Goal: Transaction & Acquisition: Purchase product/service

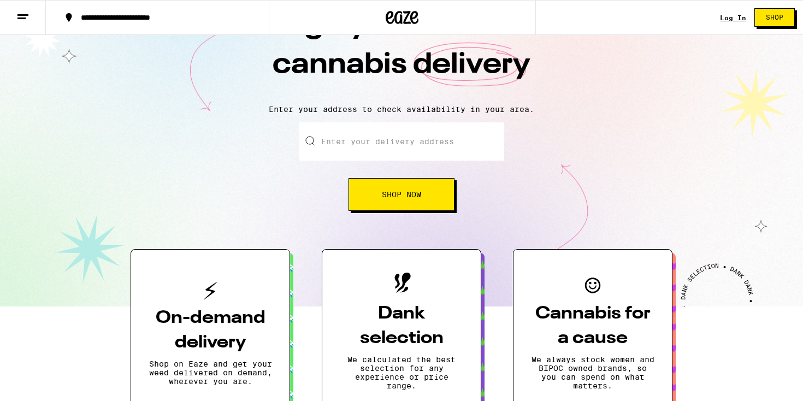
scroll to position [-2, 0]
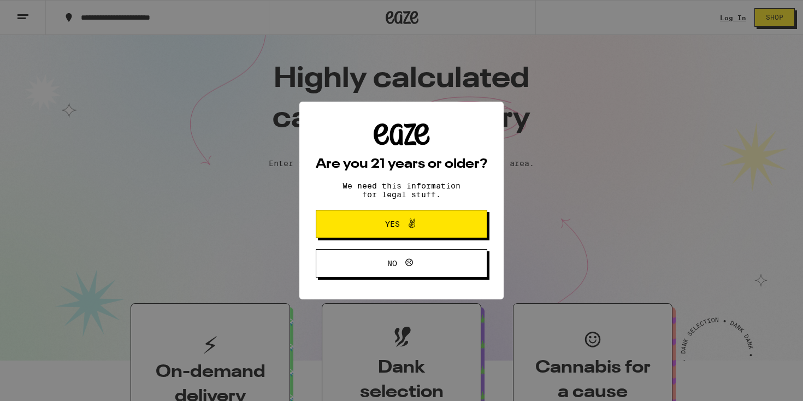
click at [390, 225] on span "Yes" at bounding box center [392, 224] width 15 height 8
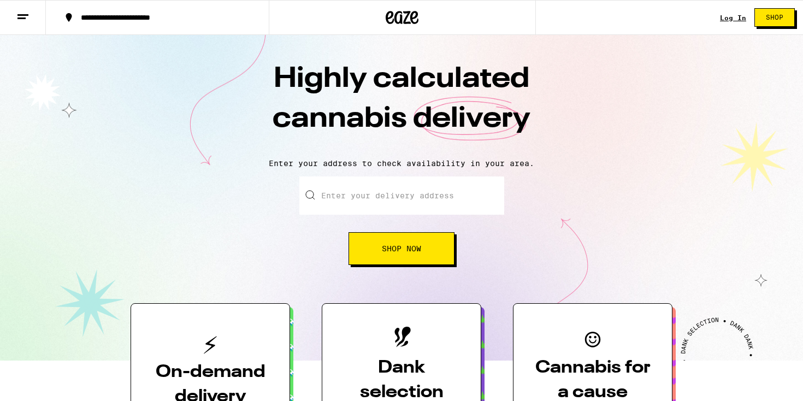
scroll to position [0, 0]
click at [734, 17] on div "Log In" at bounding box center [733, 17] width 26 height 7
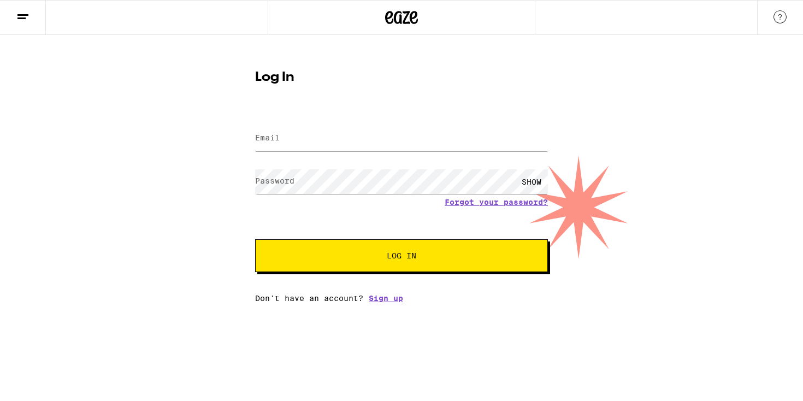
type input "[PERSON_NAME][EMAIL_ADDRESS][DOMAIN_NAME]"
click at [402, 257] on button "Log In" at bounding box center [401, 255] width 293 height 33
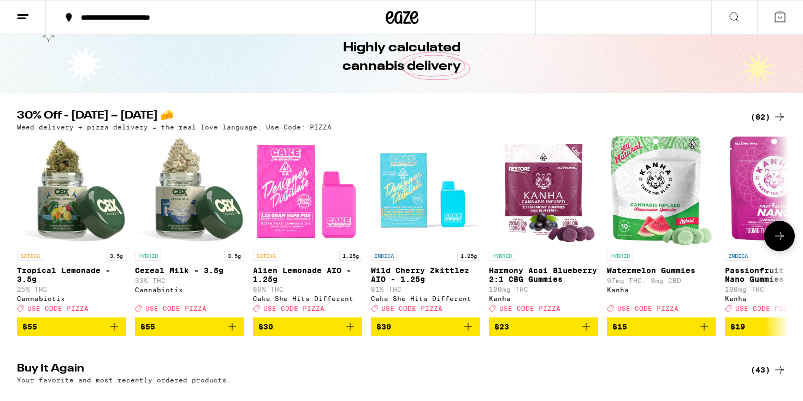
click at [783, 239] on icon at bounding box center [779, 236] width 13 height 13
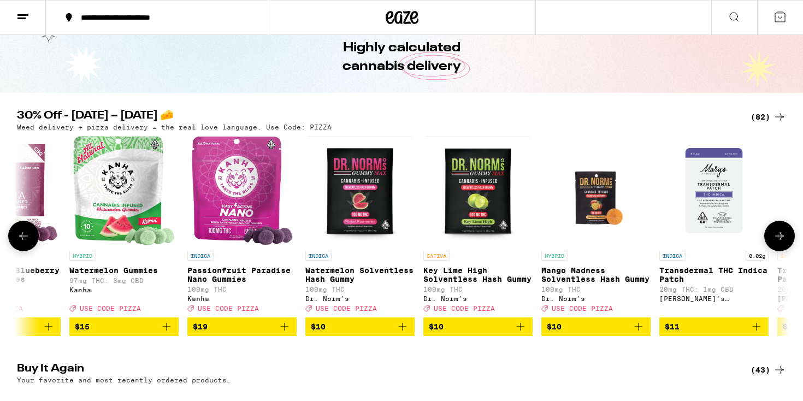
scroll to position [0, 650]
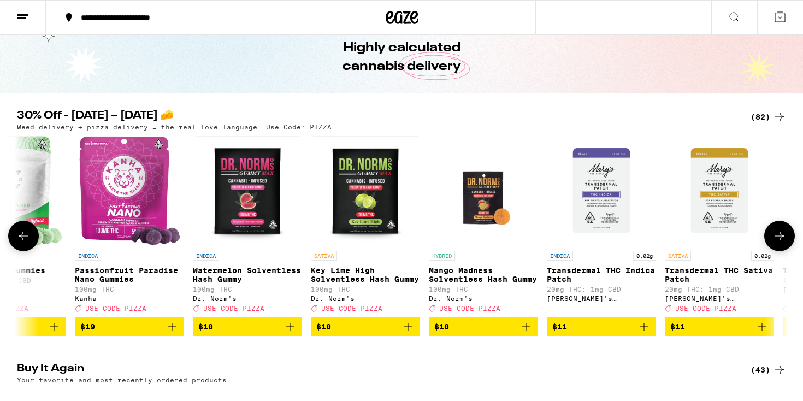
click at [783, 239] on icon at bounding box center [779, 236] width 13 height 13
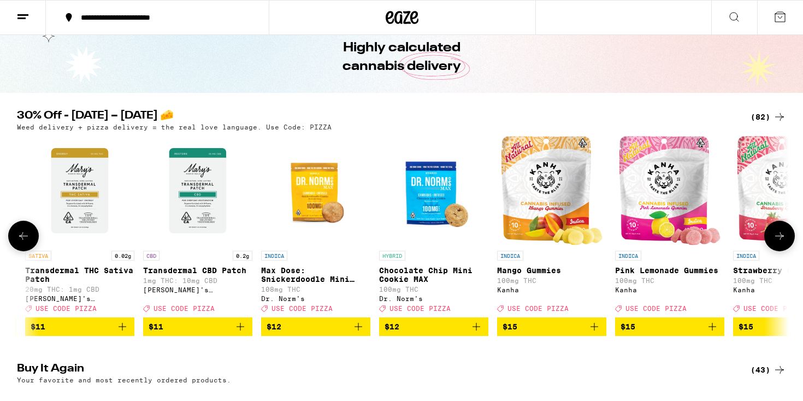
scroll to position [0, 1301]
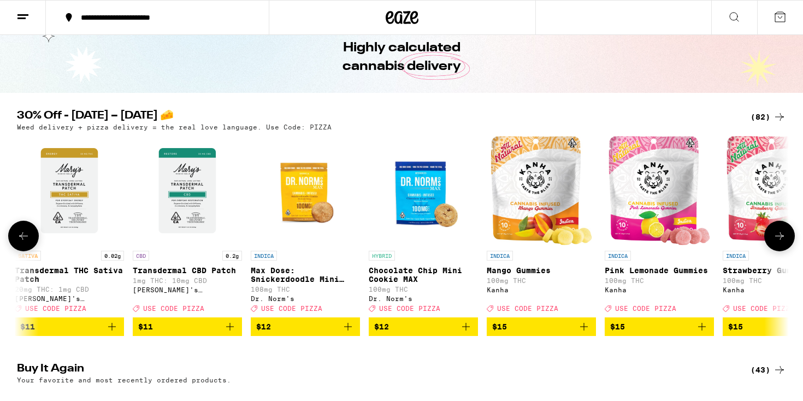
click at [783, 239] on icon at bounding box center [779, 236] width 13 height 13
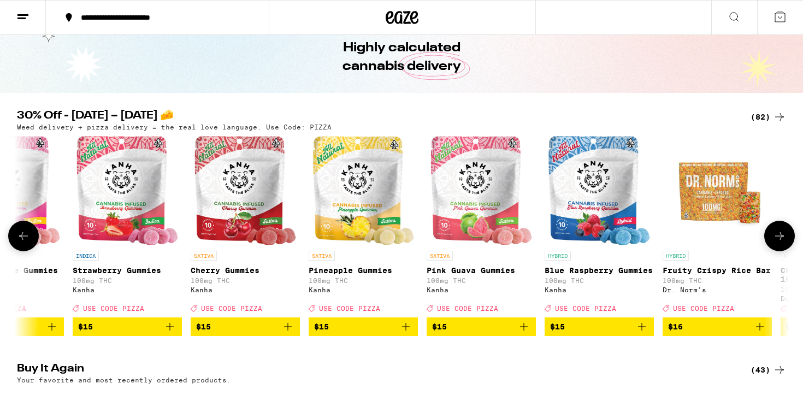
click at [759, 333] on icon "Add to bag" at bounding box center [760, 326] width 13 height 13
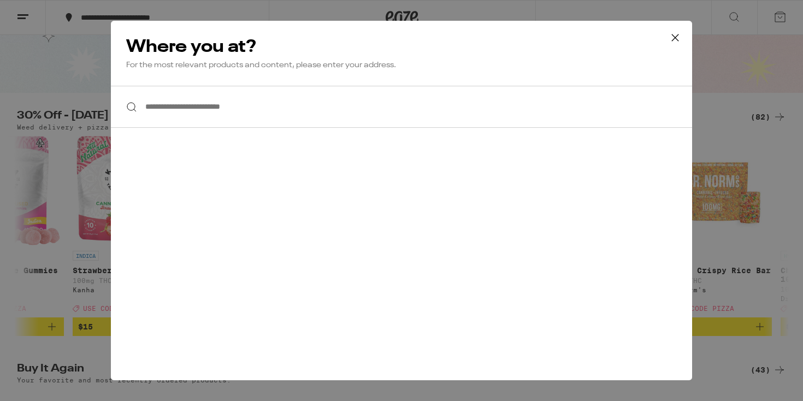
click at [318, 115] on input "**********" at bounding box center [402, 107] width 582 height 42
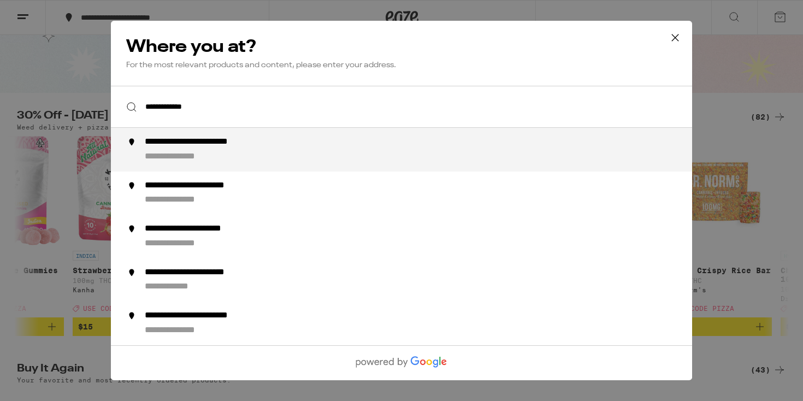
click at [253, 156] on div "**********" at bounding box center [424, 150] width 558 height 26
type input "**********"
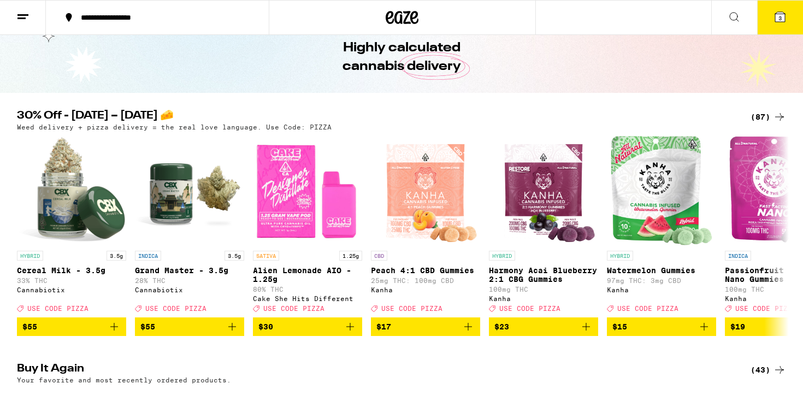
click at [783, 20] on icon at bounding box center [781, 17] width 10 height 10
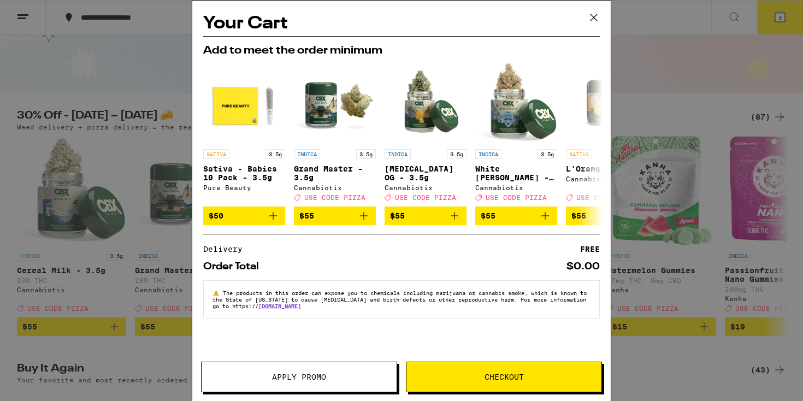
click at [591, 21] on icon at bounding box center [594, 17] width 7 height 7
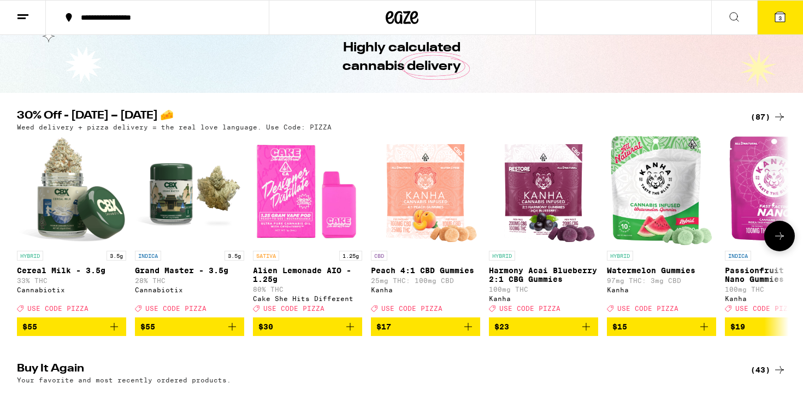
click at [782, 239] on icon at bounding box center [779, 236] width 13 height 13
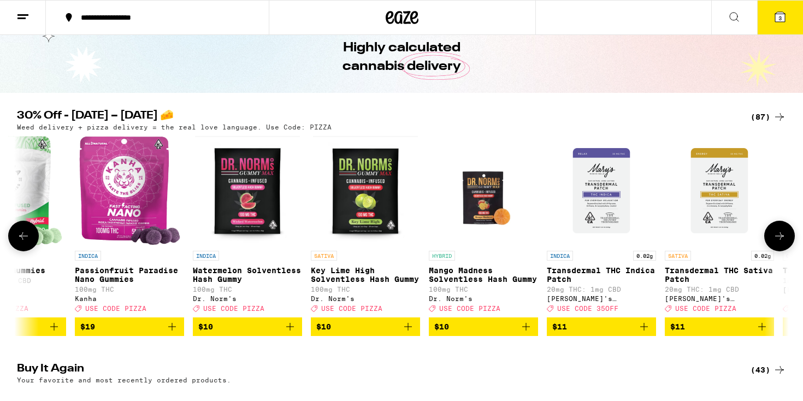
click at [782, 239] on icon at bounding box center [779, 236] width 13 height 13
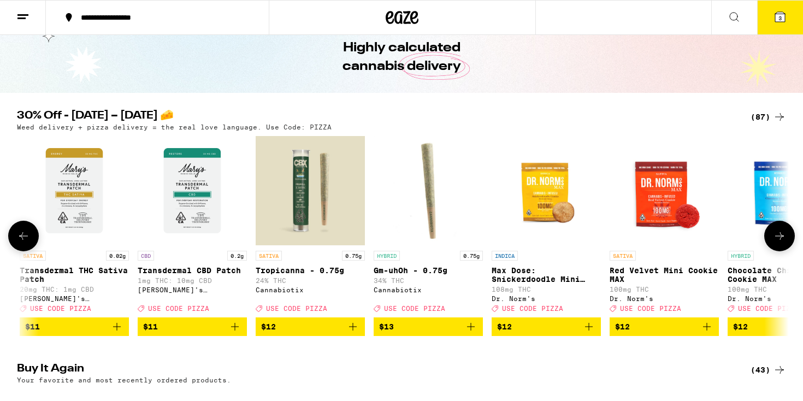
scroll to position [0, 1301]
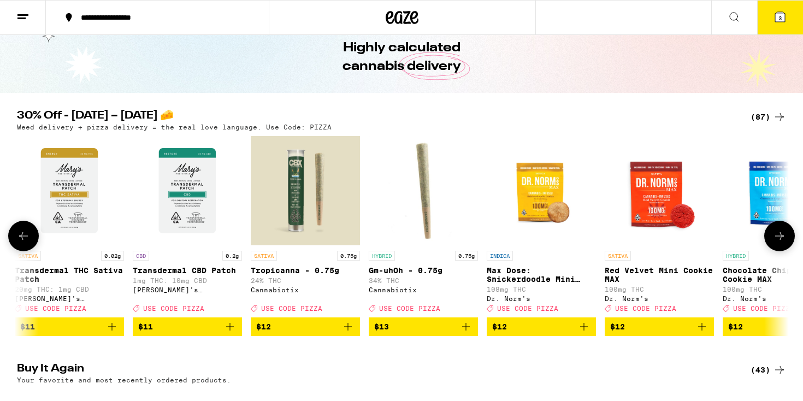
click at [782, 239] on icon at bounding box center [779, 236] width 13 height 13
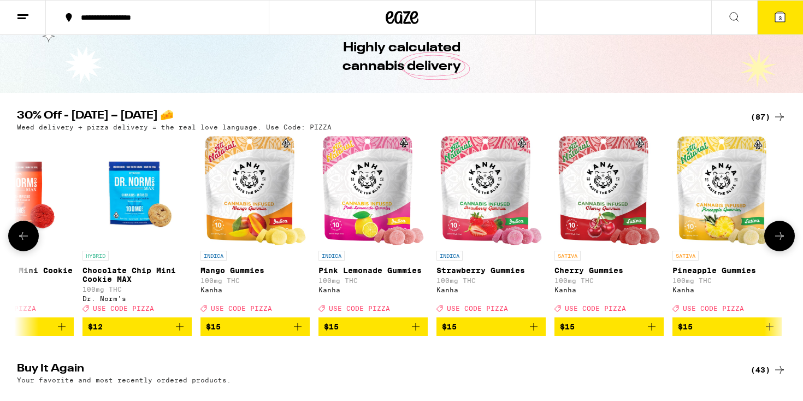
scroll to position [0, 1951]
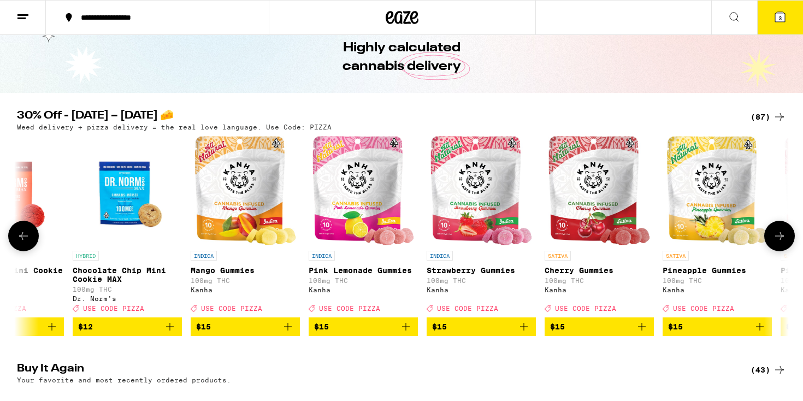
click at [782, 239] on icon at bounding box center [779, 236] width 13 height 13
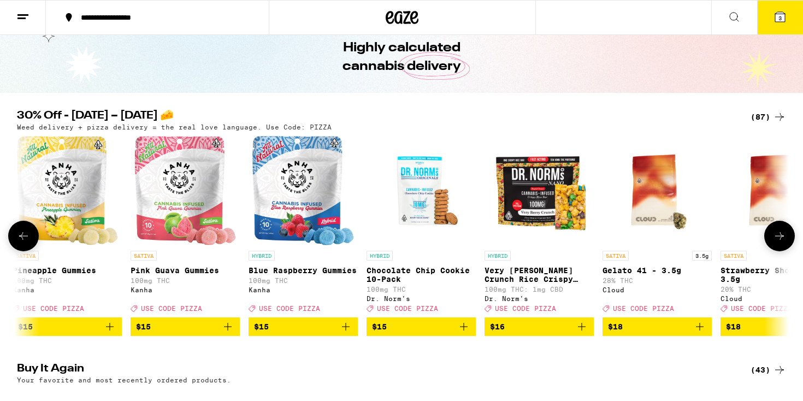
scroll to position [0, 0]
click at [583, 333] on icon "Add to bag" at bounding box center [582, 326] width 13 height 13
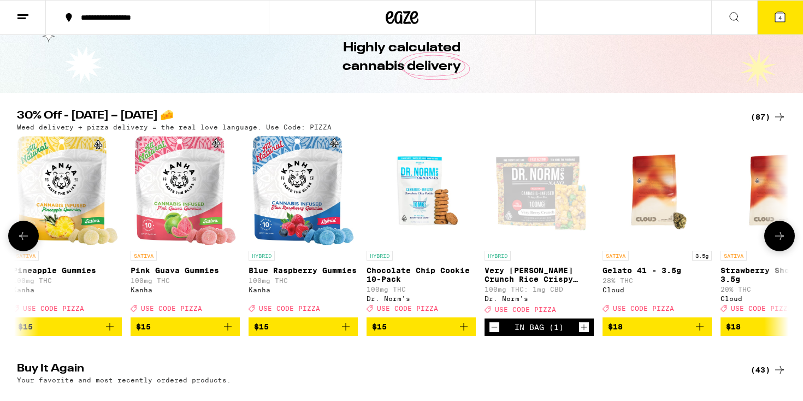
click at [785, 236] on icon at bounding box center [779, 236] width 13 height 13
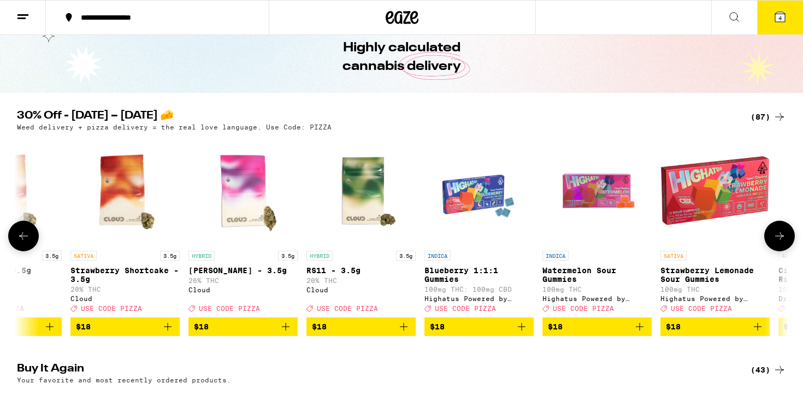
click at [24, 243] on icon at bounding box center [23, 236] width 13 height 13
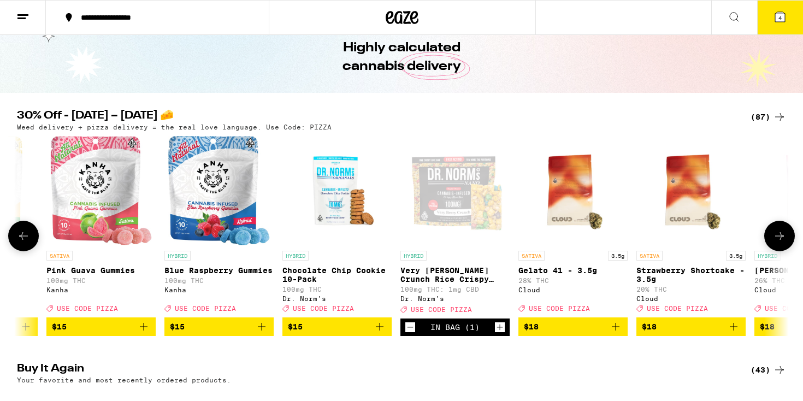
scroll to position [0, 2602]
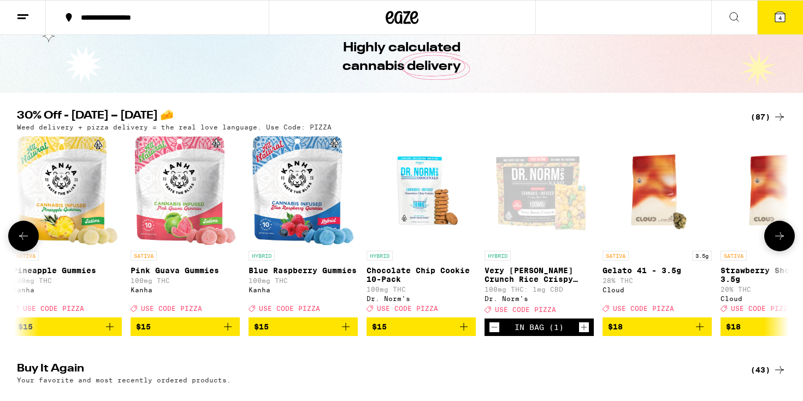
click at [703, 333] on icon "Add to bag" at bounding box center [700, 326] width 13 height 13
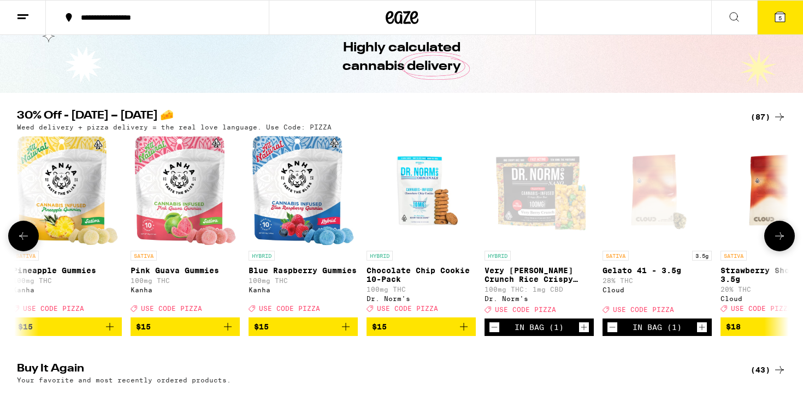
click at [783, 238] on icon at bounding box center [779, 236] width 13 height 13
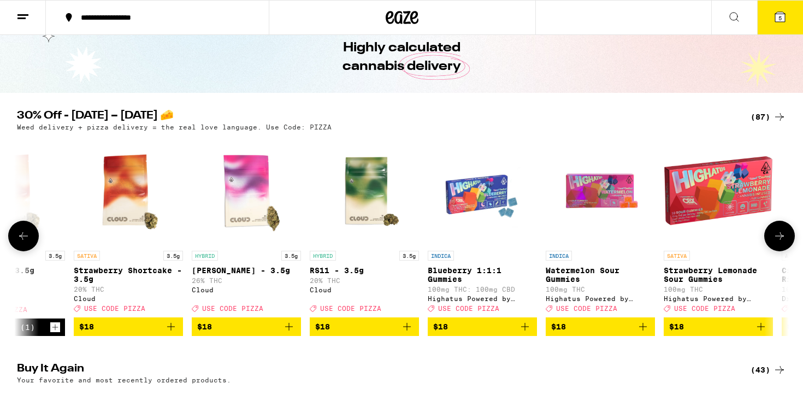
scroll to position [0, 3252]
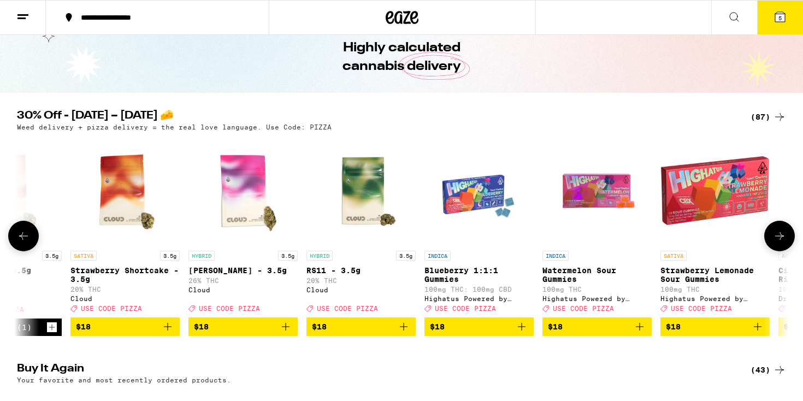
click at [25, 243] on icon at bounding box center [23, 236] width 13 height 13
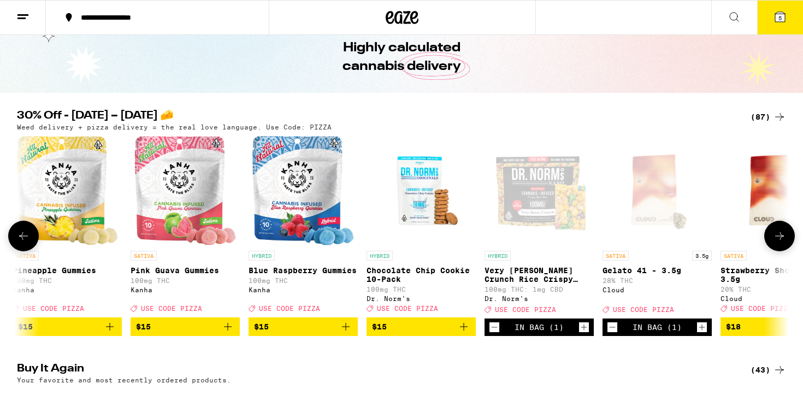
click at [781, 243] on icon at bounding box center [779, 236] width 13 height 13
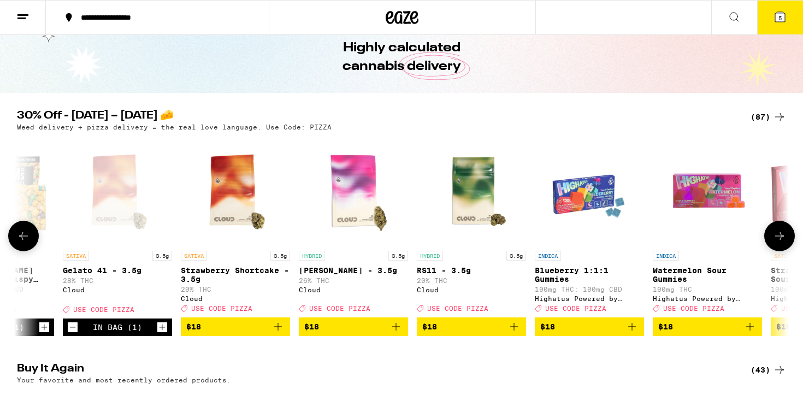
scroll to position [0, 3252]
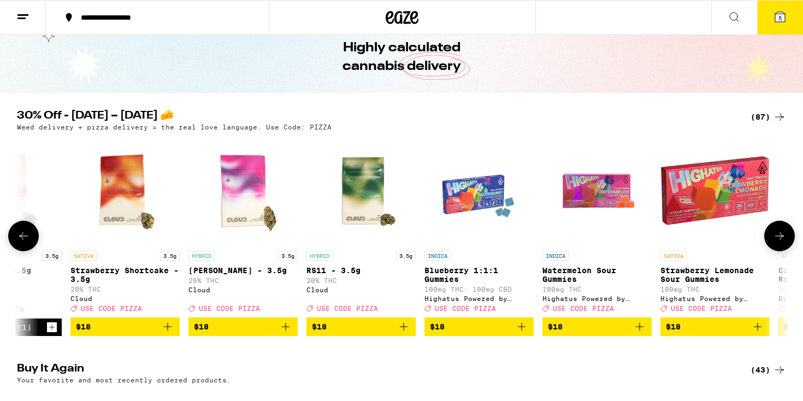
click at [781, 243] on icon at bounding box center [779, 236] width 13 height 13
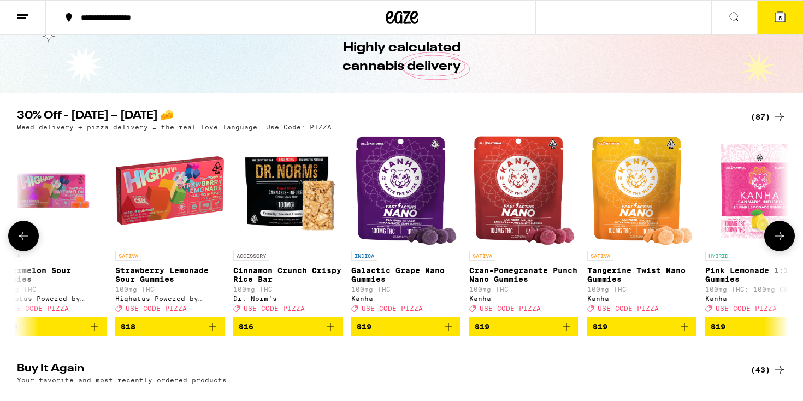
scroll to position [0, 3903]
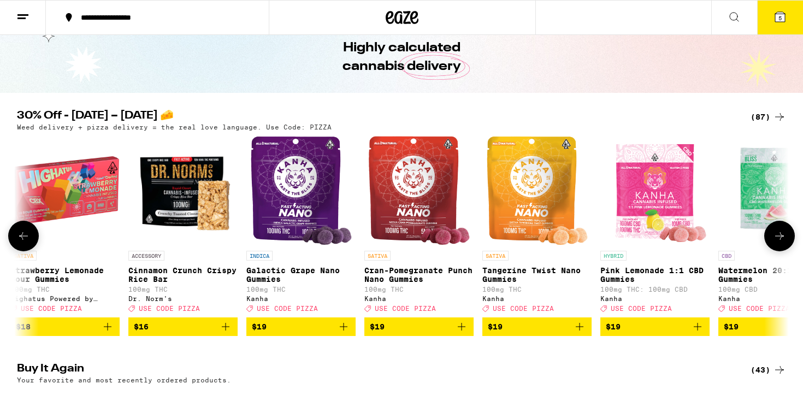
click at [229, 333] on icon "Add to bag" at bounding box center [225, 326] width 13 height 13
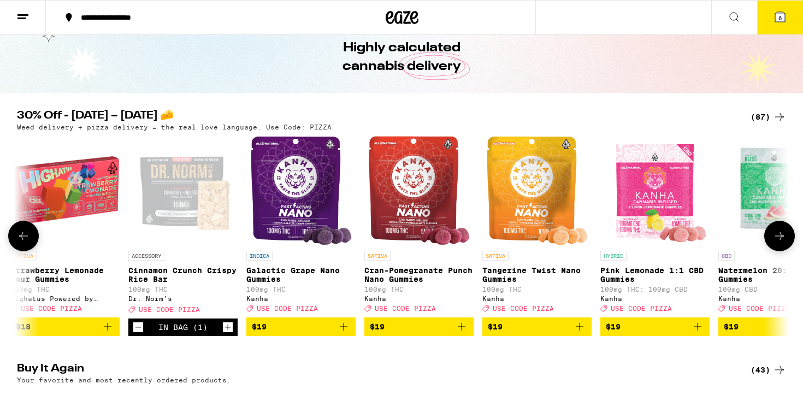
click at [779, 243] on icon at bounding box center [779, 236] width 13 height 13
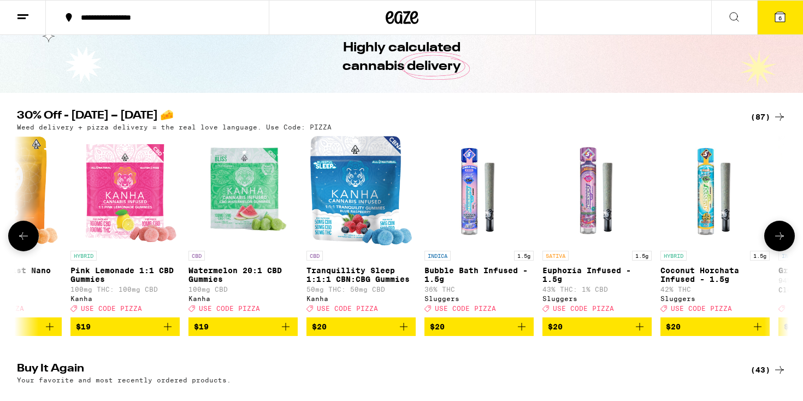
scroll to position [0, 4553]
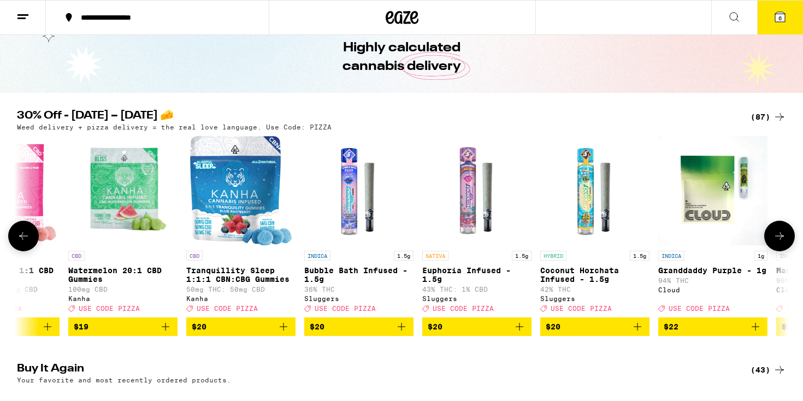
click at [779, 243] on icon at bounding box center [779, 236] width 13 height 13
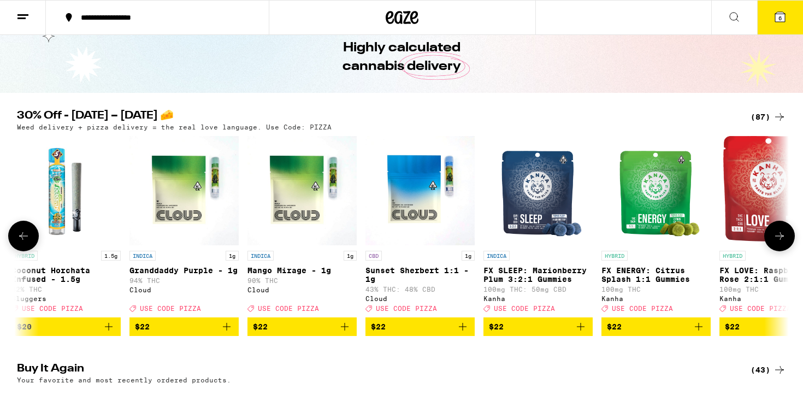
scroll to position [0, 5203]
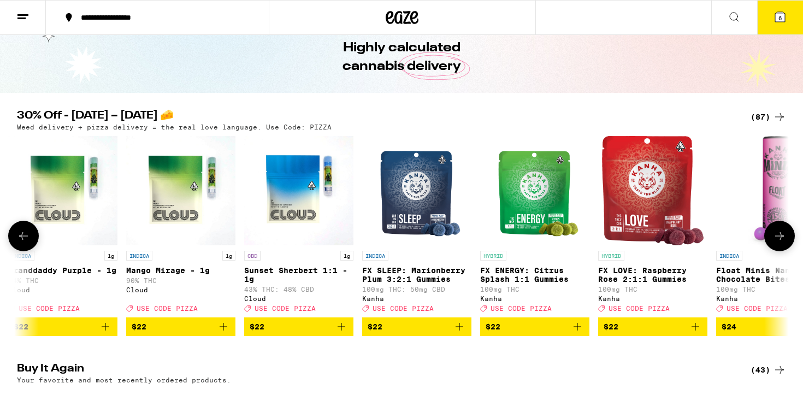
click at [779, 243] on icon at bounding box center [779, 236] width 13 height 13
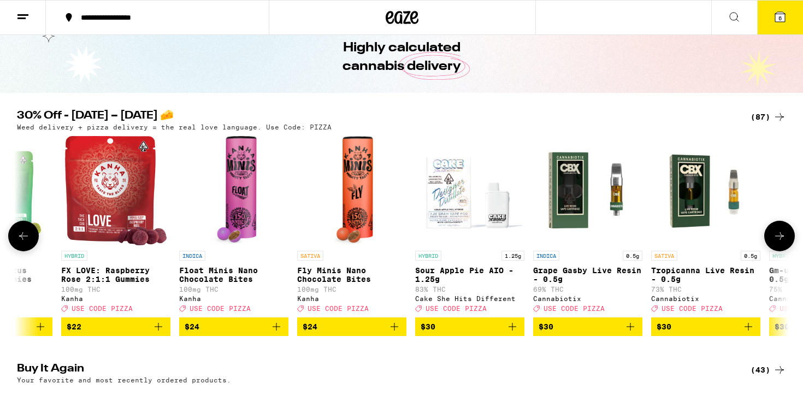
scroll to position [0, 5854]
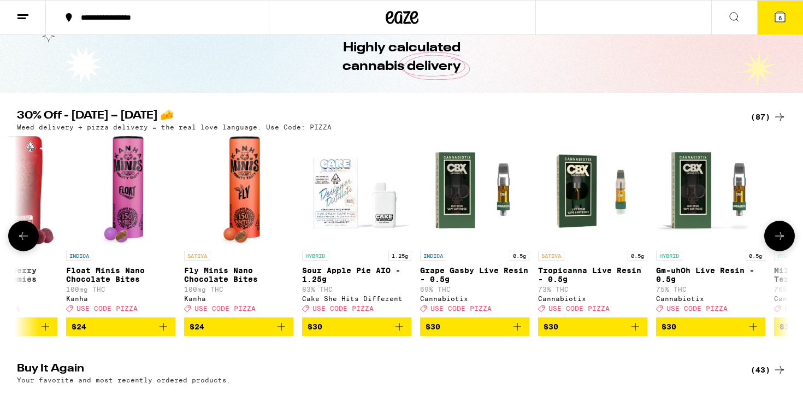
click at [780, 243] on icon at bounding box center [779, 236] width 13 height 13
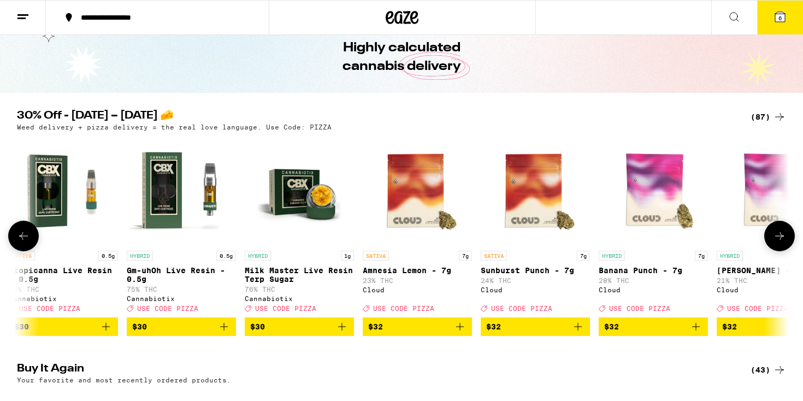
scroll to position [0, 6504]
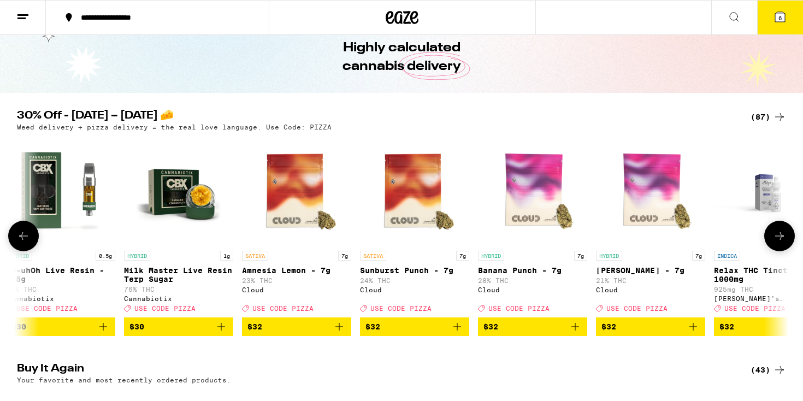
click at [577, 333] on icon "Add to bag" at bounding box center [575, 326] width 13 height 13
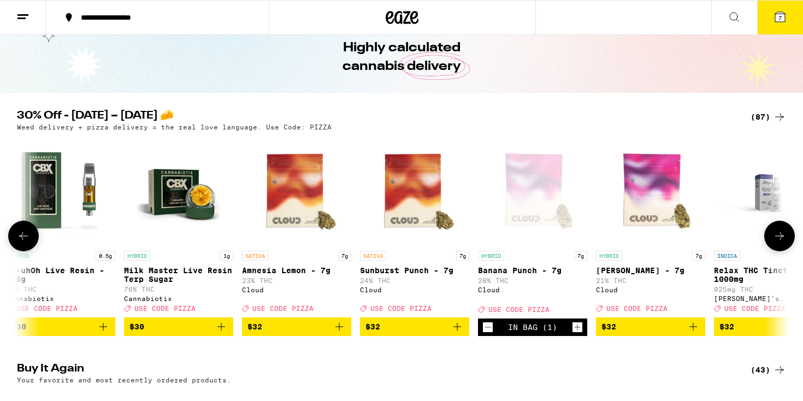
click at [777, 243] on icon at bounding box center [779, 236] width 13 height 13
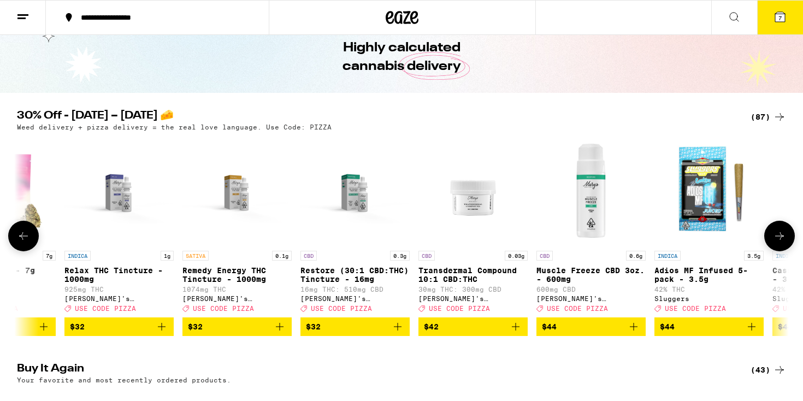
scroll to position [0, 7155]
click at [777, 243] on icon at bounding box center [779, 236] width 13 height 13
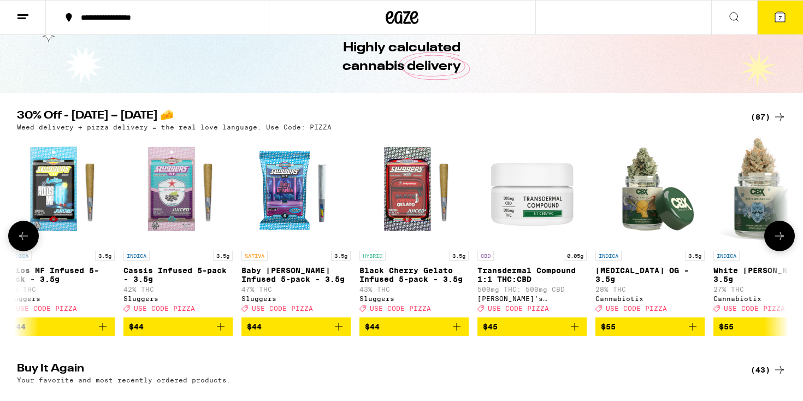
scroll to position [0, 7805]
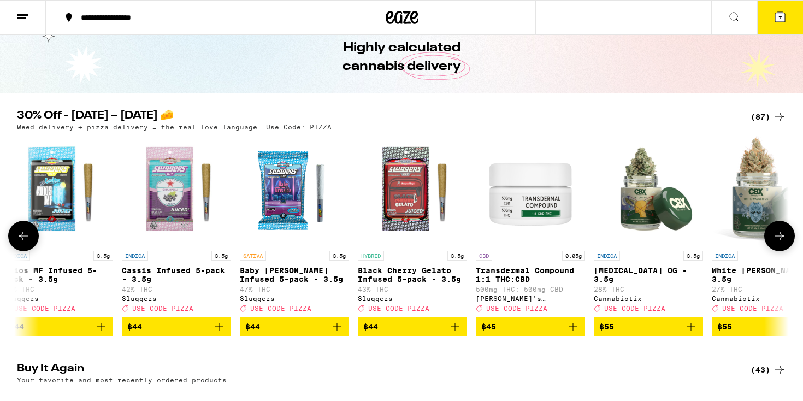
click at [777, 243] on icon at bounding box center [779, 236] width 13 height 13
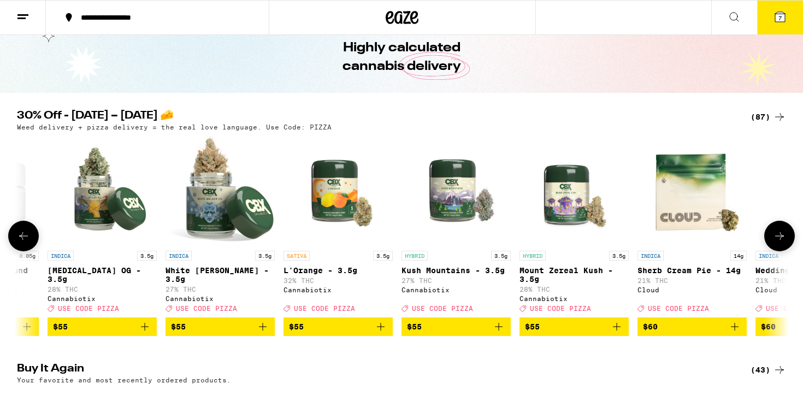
scroll to position [0, 8456]
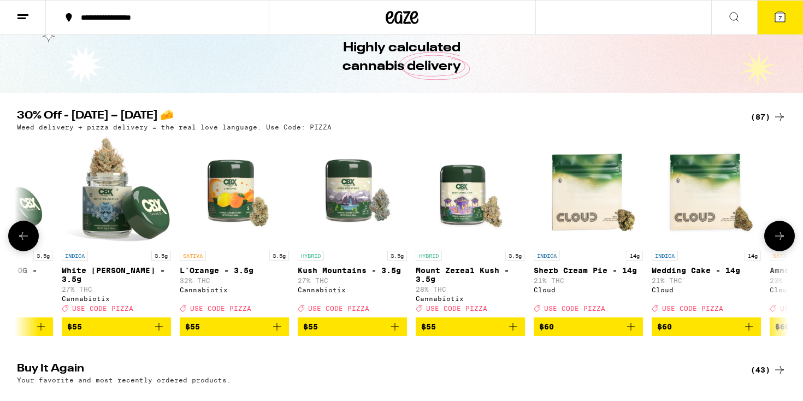
click at [777, 243] on icon at bounding box center [779, 236] width 13 height 13
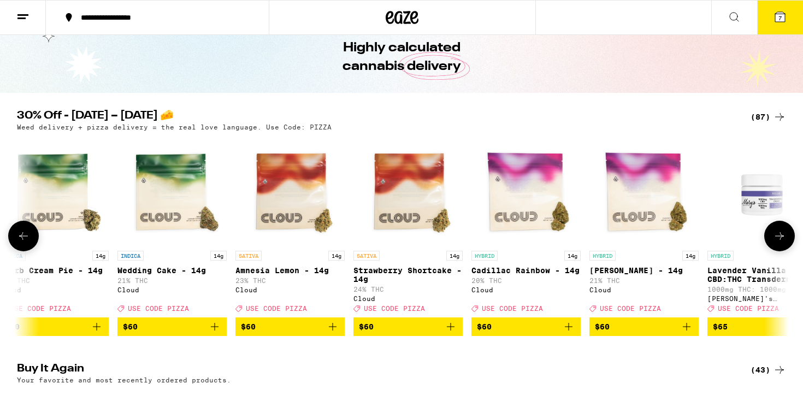
scroll to position [0, 9106]
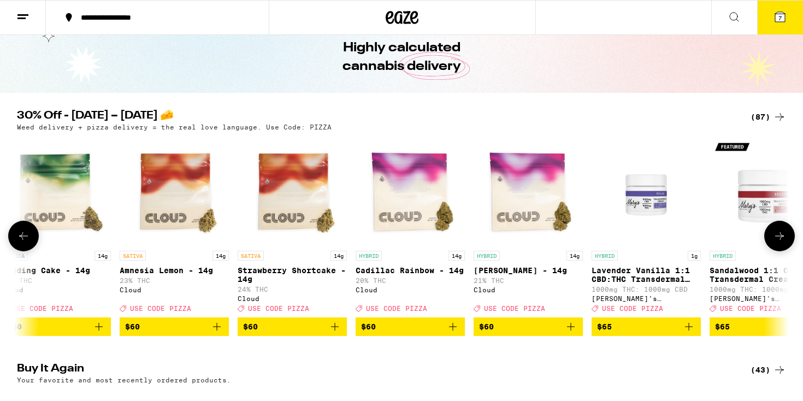
click at [777, 243] on icon at bounding box center [779, 236] width 13 height 13
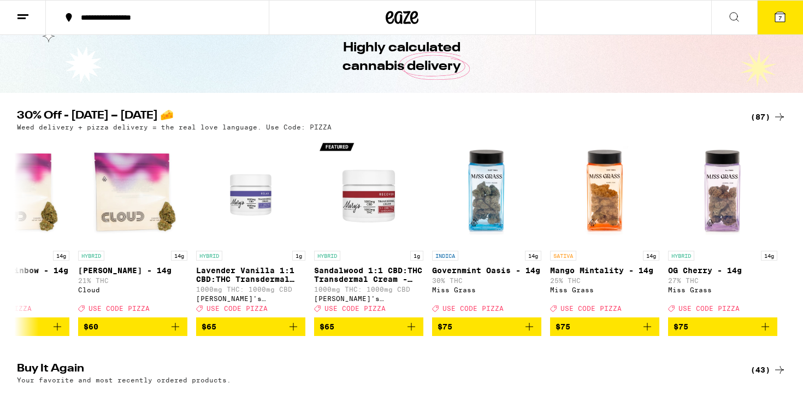
click at [776, 19] on icon at bounding box center [781, 17] width 10 height 10
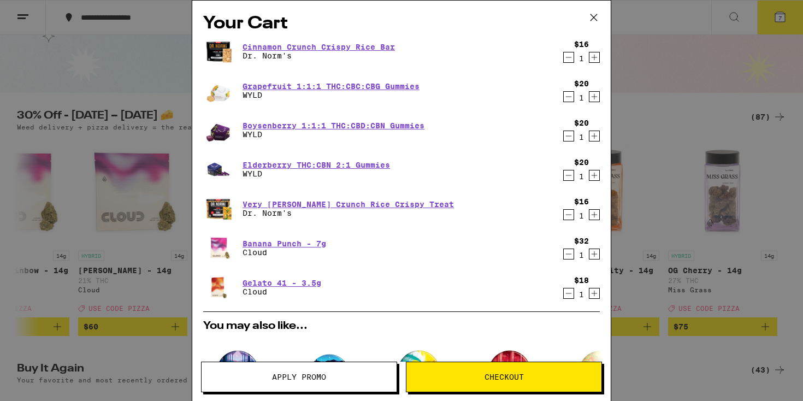
click at [568, 180] on icon "Decrement" at bounding box center [569, 175] width 10 height 13
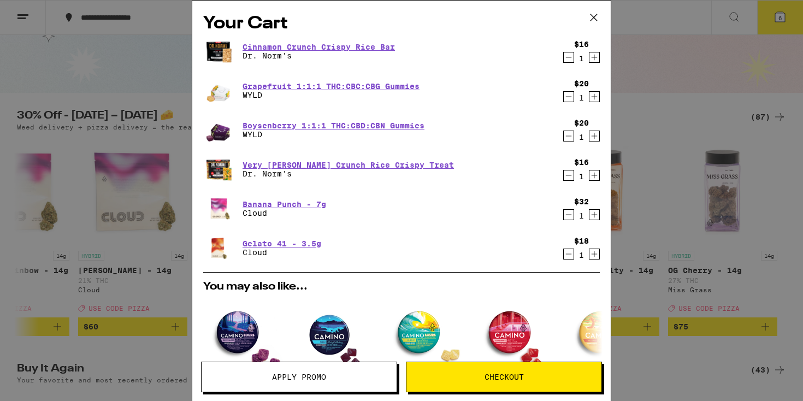
click at [571, 136] on icon "Decrement" at bounding box center [569, 136] width 6 height 0
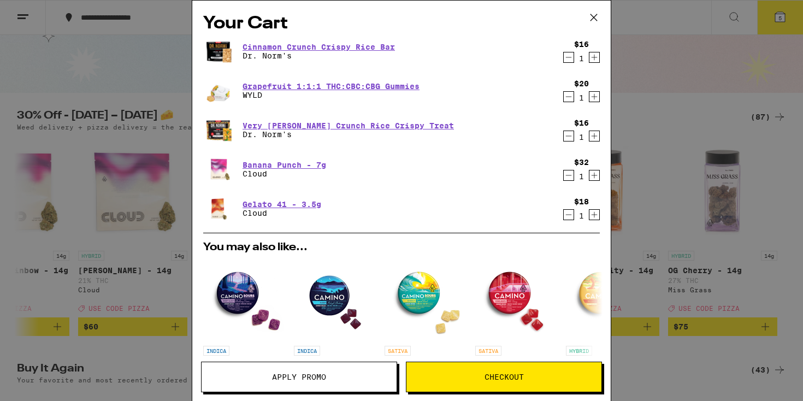
click at [569, 101] on icon "Decrement" at bounding box center [569, 96] width 10 height 13
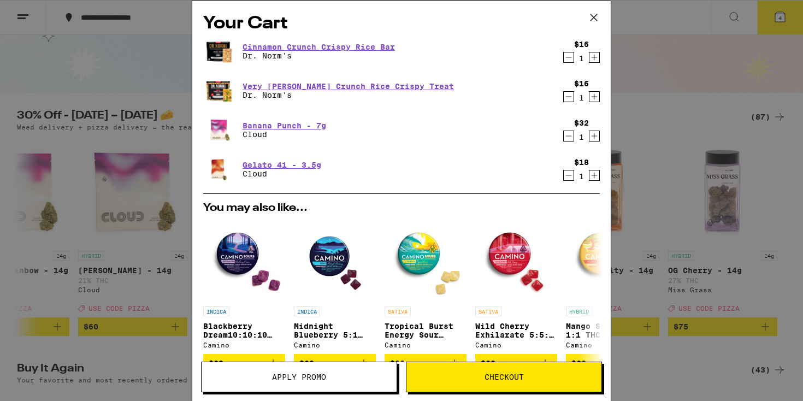
click at [570, 177] on icon "Decrement" at bounding box center [569, 175] width 10 height 13
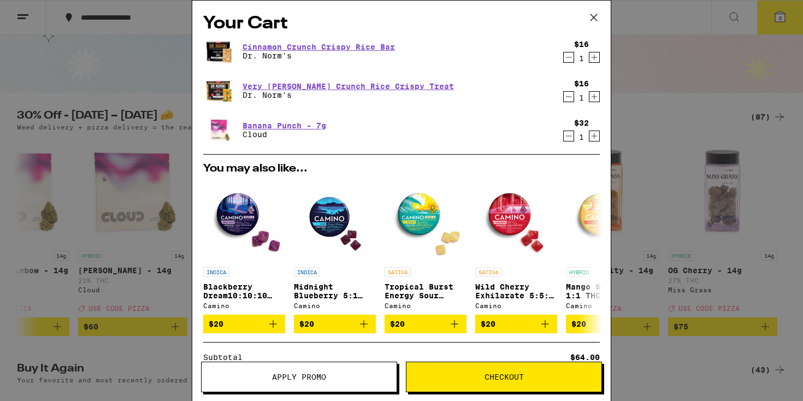
click at [681, 132] on div "Your Cart Cinnamon Crunch Crispy Rice Bar Dr. [PERSON_NAME]'s $16 1 Very [PERSO…" at bounding box center [401, 200] width 803 height 401
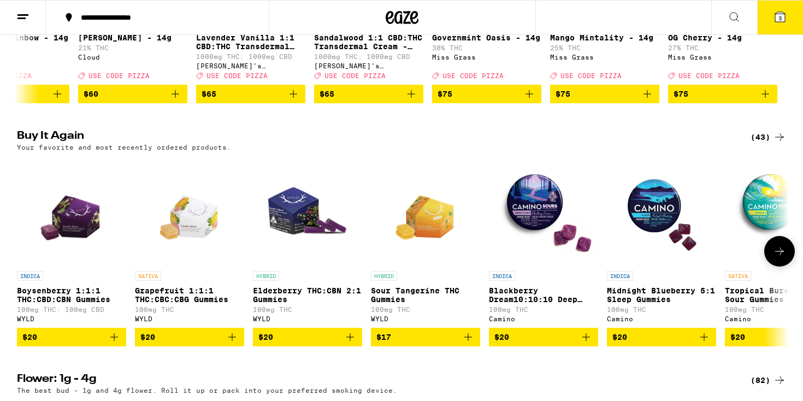
click at [586, 341] on icon "Add to bag" at bounding box center [587, 337] width 8 height 8
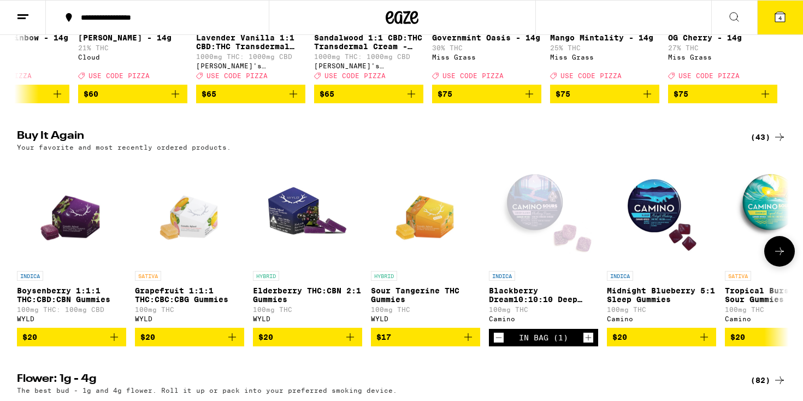
click at [233, 341] on icon "Add to bag" at bounding box center [232, 337] width 8 height 8
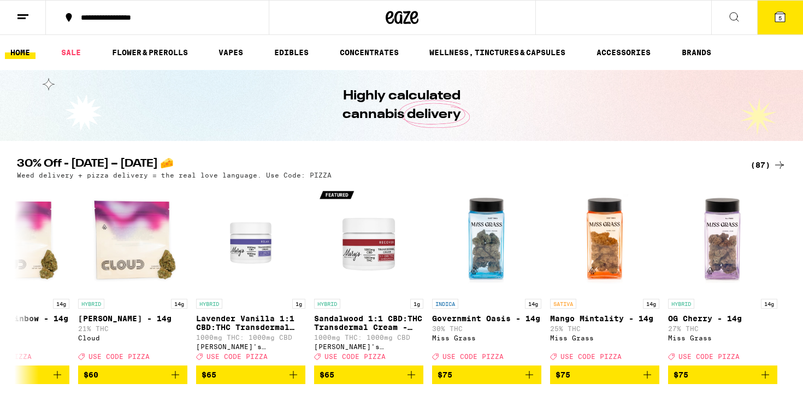
click at [779, 19] on span "5" at bounding box center [780, 18] width 3 height 7
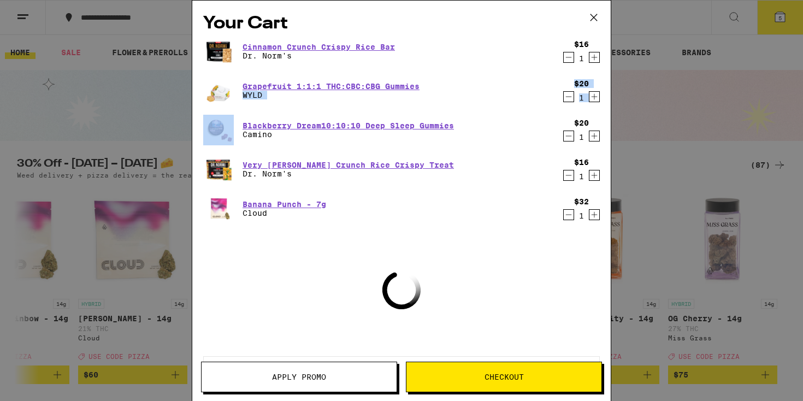
drag, startPoint x: 629, startPoint y: 77, endPoint x: 486, endPoint y: 83, distance: 143.4
click at [486, 83] on div "Your Cart Cinnamon Crunch Crispy Rice Bar Dr. Norm's $16 1 Grapefruit 1:1:1 THC…" at bounding box center [401, 200] width 803 height 401
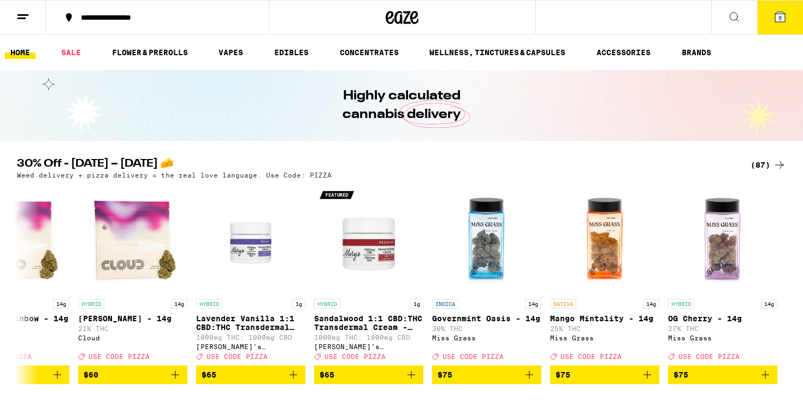
click at [776, 20] on icon at bounding box center [781, 17] width 10 height 10
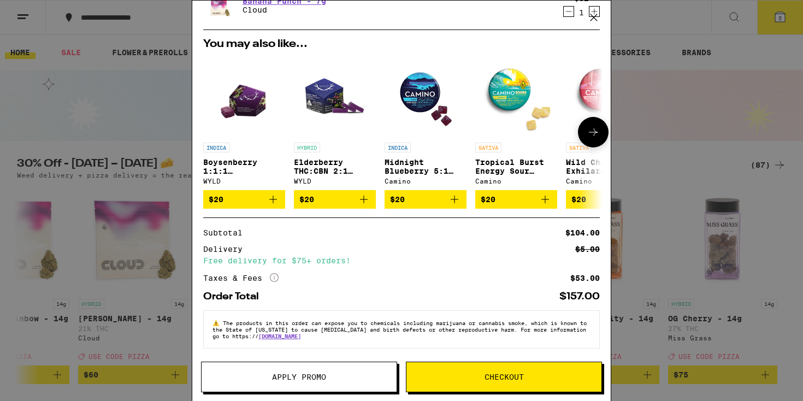
scroll to position [210, 0]
click at [348, 382] on button "Apply Promo" at bounding box center [299, 377] width 196 height 31
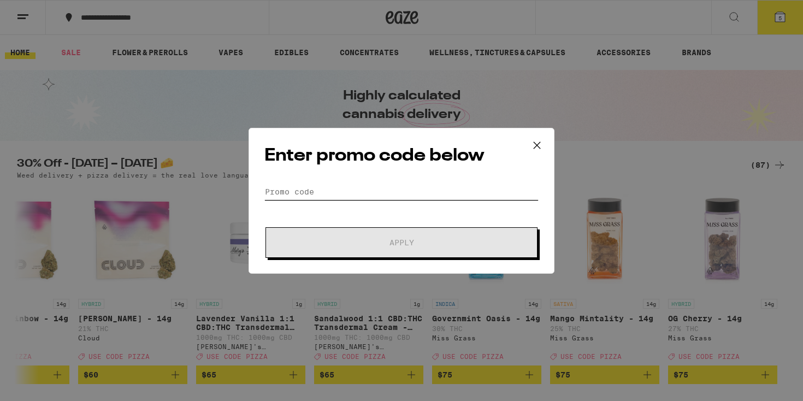
click at [284, 191] on input "Promo Code" at bounding box center [402, 192] width 274 height 16
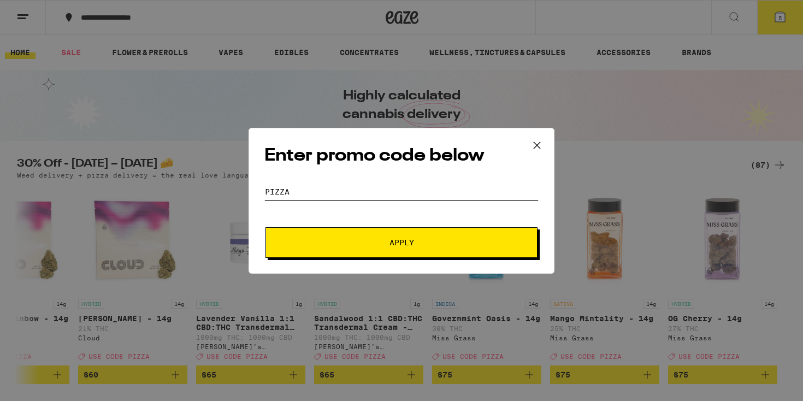
type input "pizza"
click at [331, 239] on span "Apply" at bounding box center [401, 243] width 197 height 8
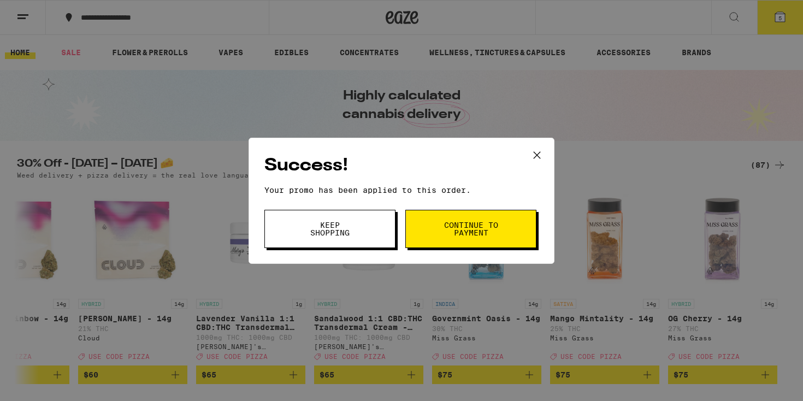
click at [350, 236] on span "Keep Shopping" at bounding box center [330, 228] width 56 height 15
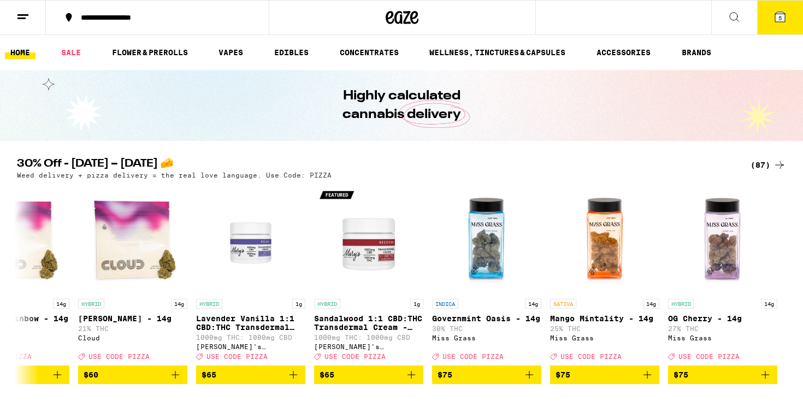
click at [772, 25] on button "5" at bounding box center [781, 18] width 46 height 34
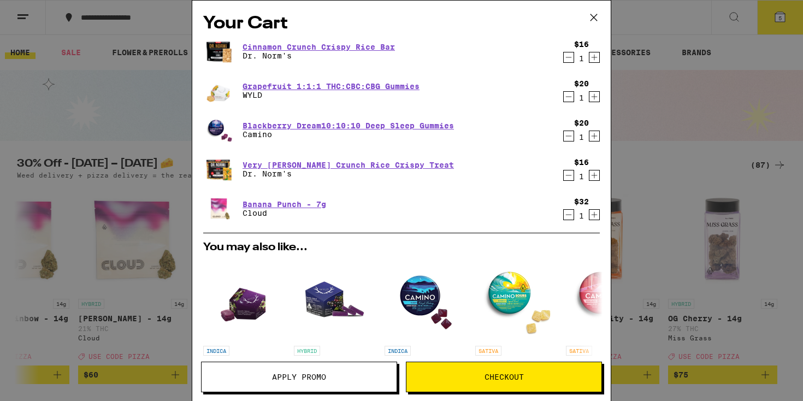
click at [569, 138] on icon "Decrement" at bounding box center [569, 136] width 10 height 13
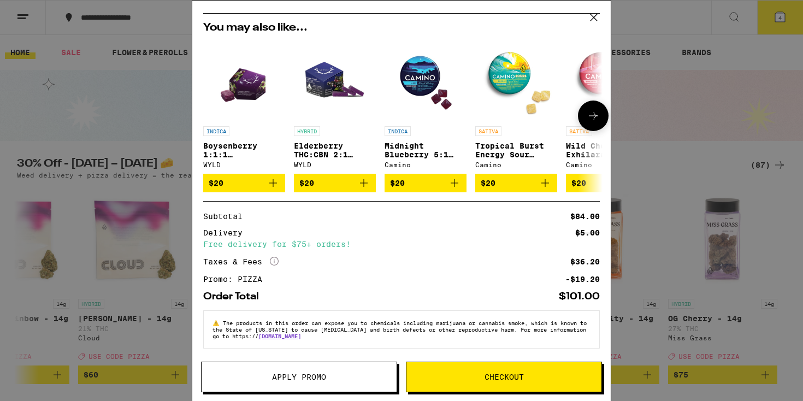
scroll to position [187, 0]
click at [712, 114] on div "Your Cart Cinnamon Crunch Crispy Rice Bar Dr. Norm's $16 1 Grapefruit 1:1:1 THC…" at bounding box center [401, 200] width 803 height 401
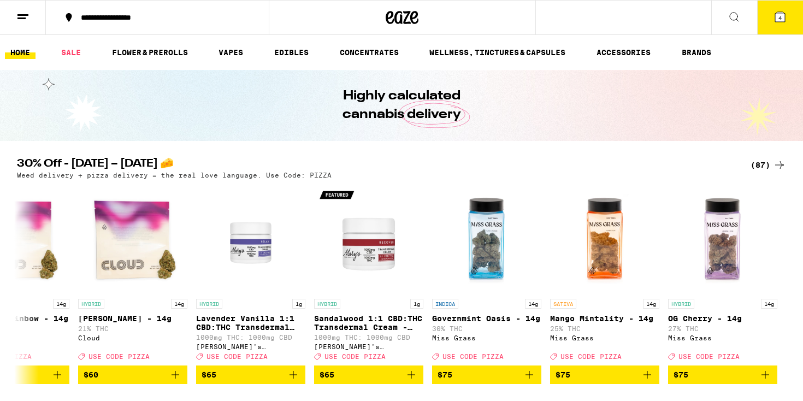
click at [781, 19] on span "4" at bounding box center [780, 18] width 3 height 7
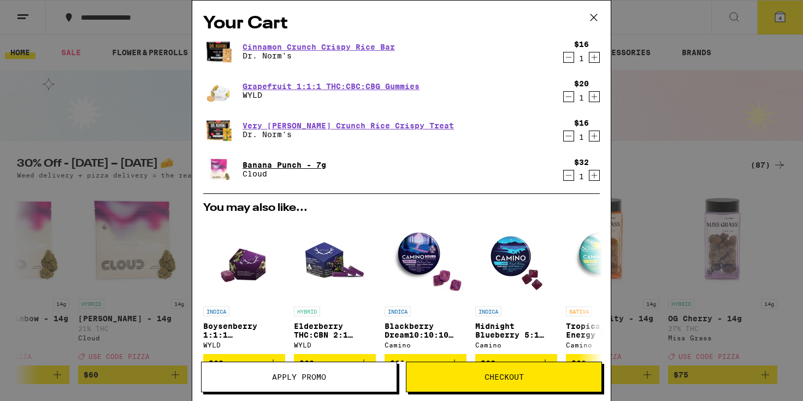
click at [272, 166] on link "Banana Punch - 7g" at bounding box center [285, 165] width 84 height 9
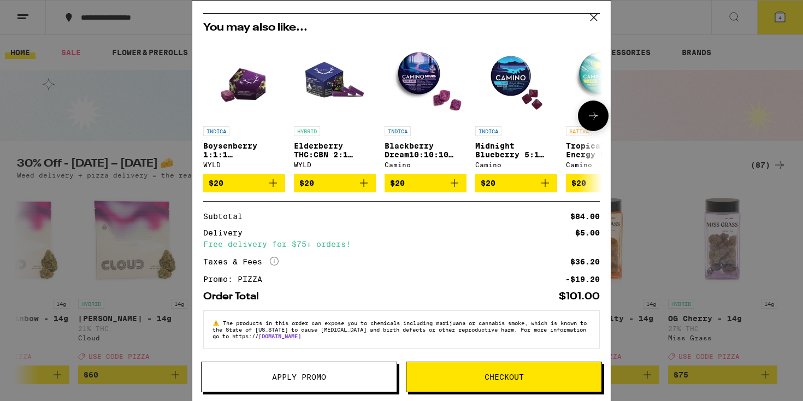
scroll to position [187, 0]
click at [471, 373] on button "Checkout" at bounding box center [504, 377] width 196 height 31
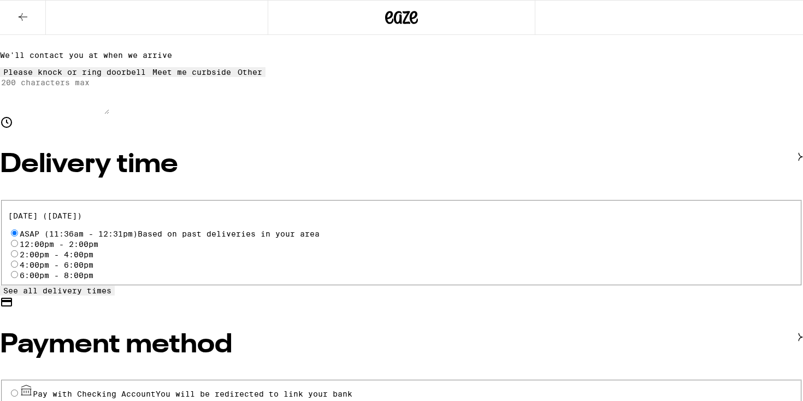
scroll to position [266, 0]
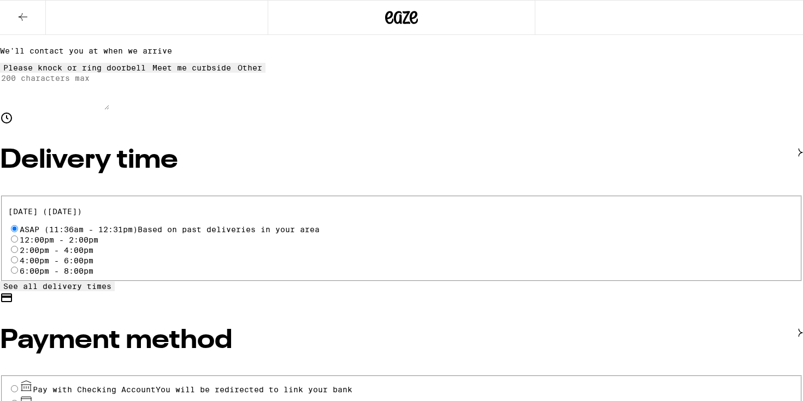
radio input "true"
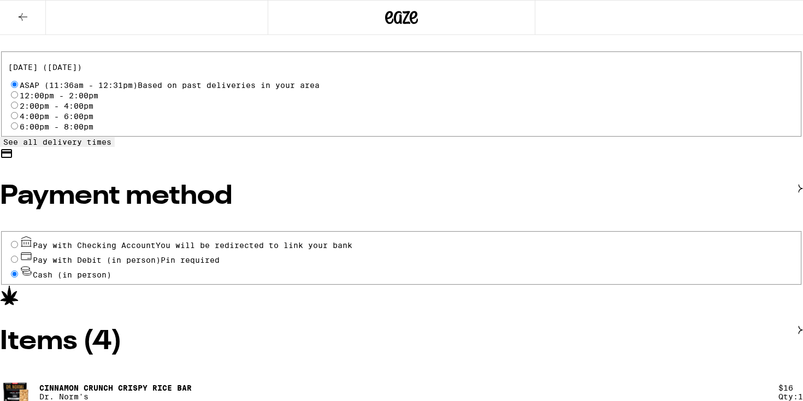
scroll to position [409, 0]
